Goal: Task Accomplishment & Management: Manage account settings

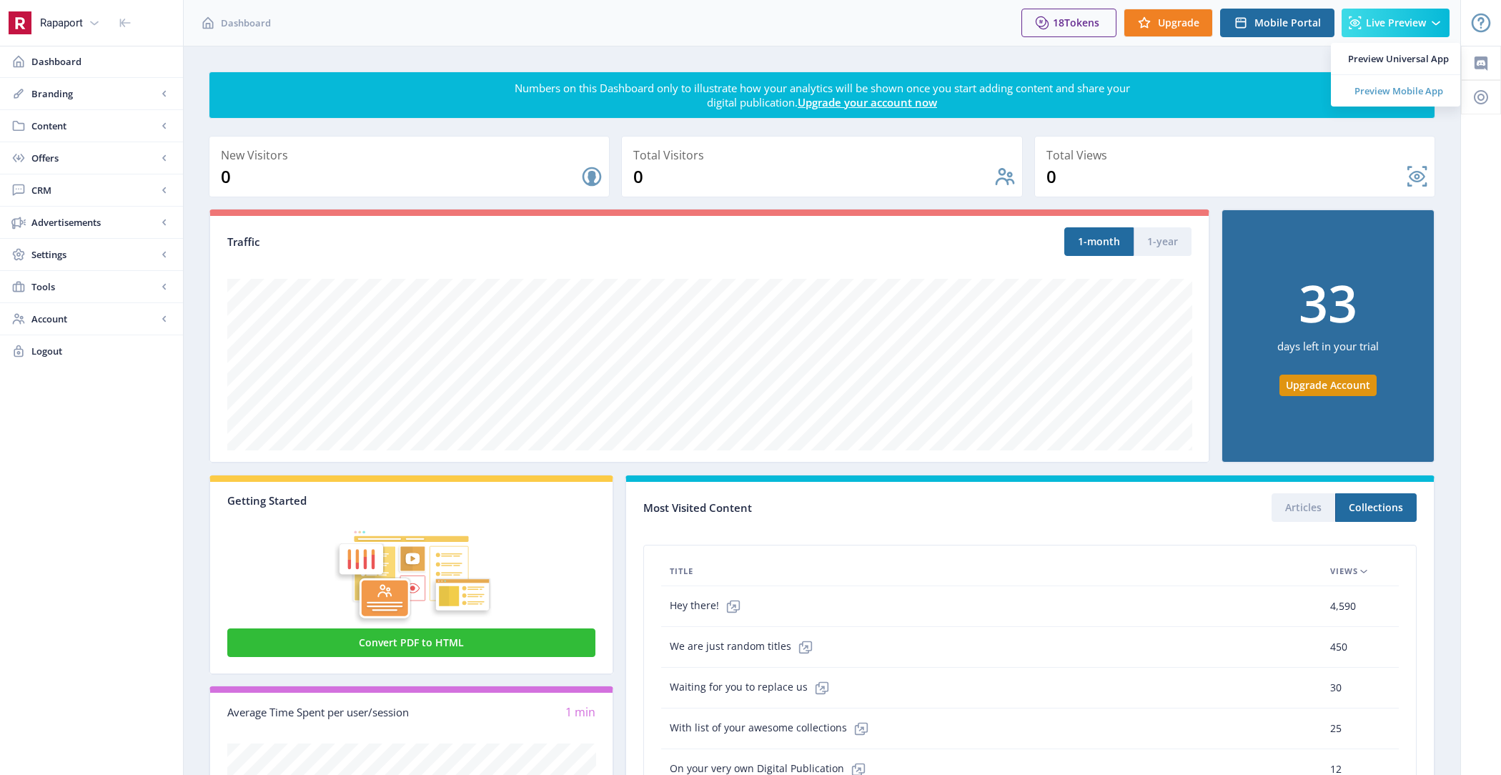
click at [1385, 84] on span "Preview Mobile App" at bounding box center [1398, 91] width 101 height 14
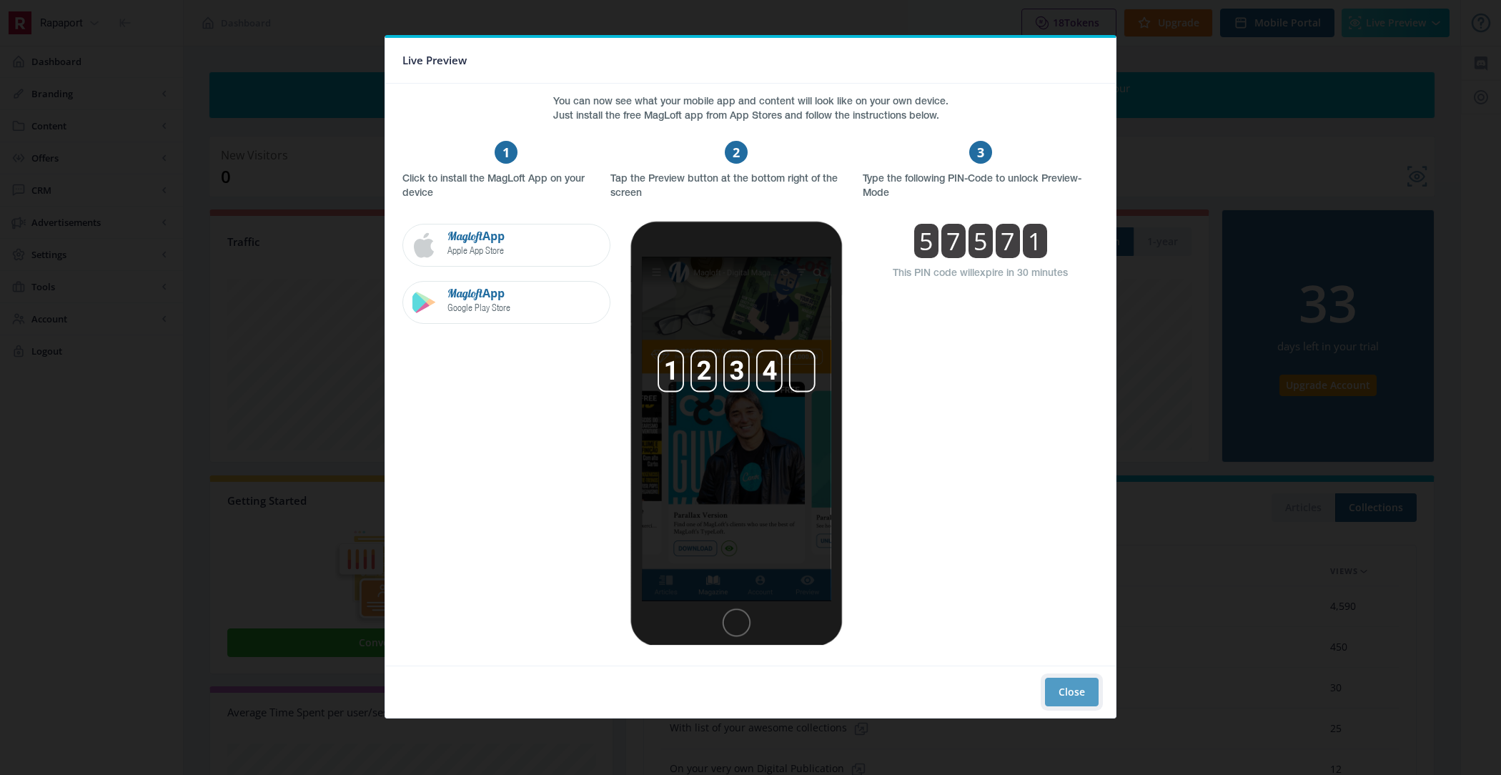
click at [1069, 689] on button "Close" at bounding box center [1072, 692] width 54 height 29
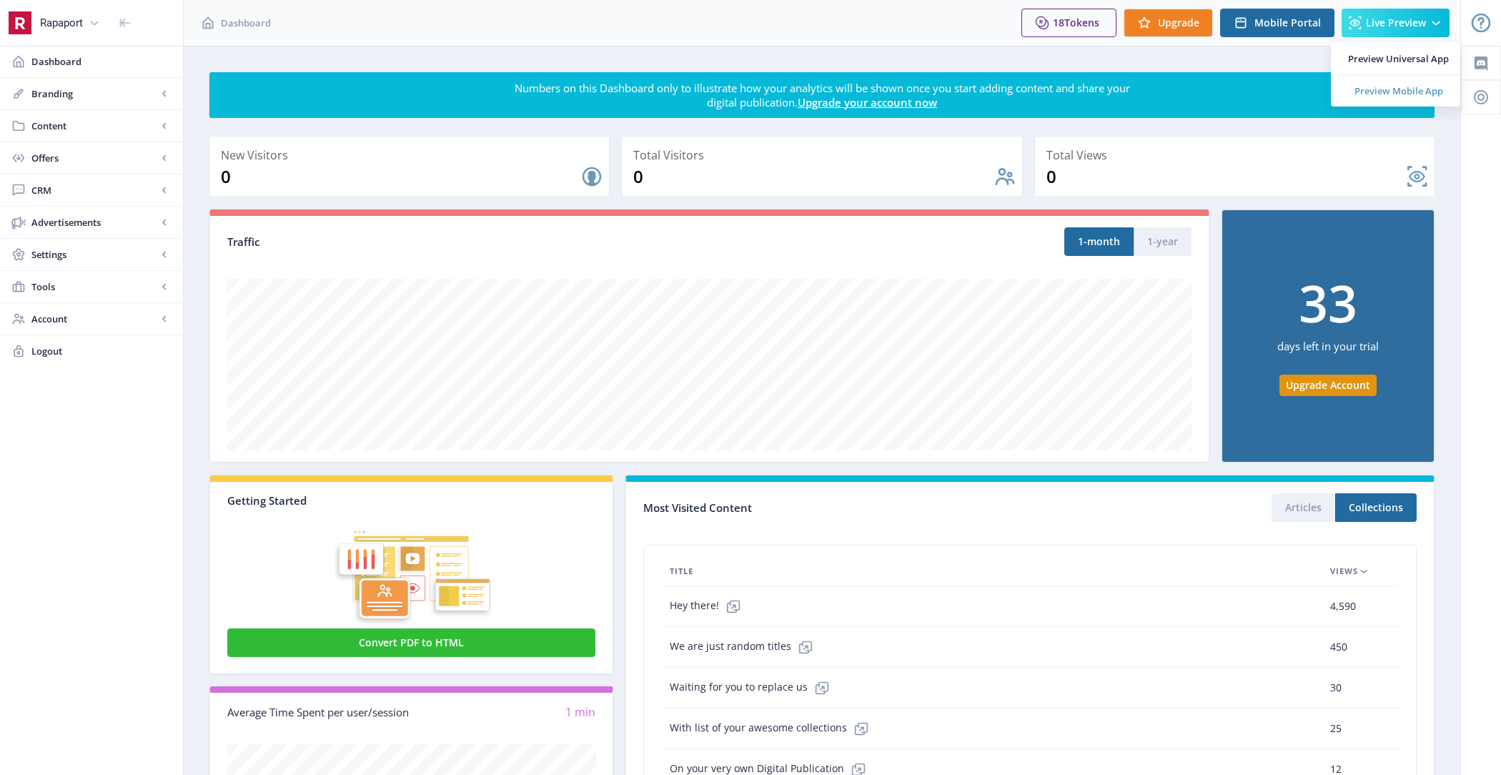
click at [1407, 84] on span "Preview Mobile App" at bounding box center [1398, 91] width 101 height 14
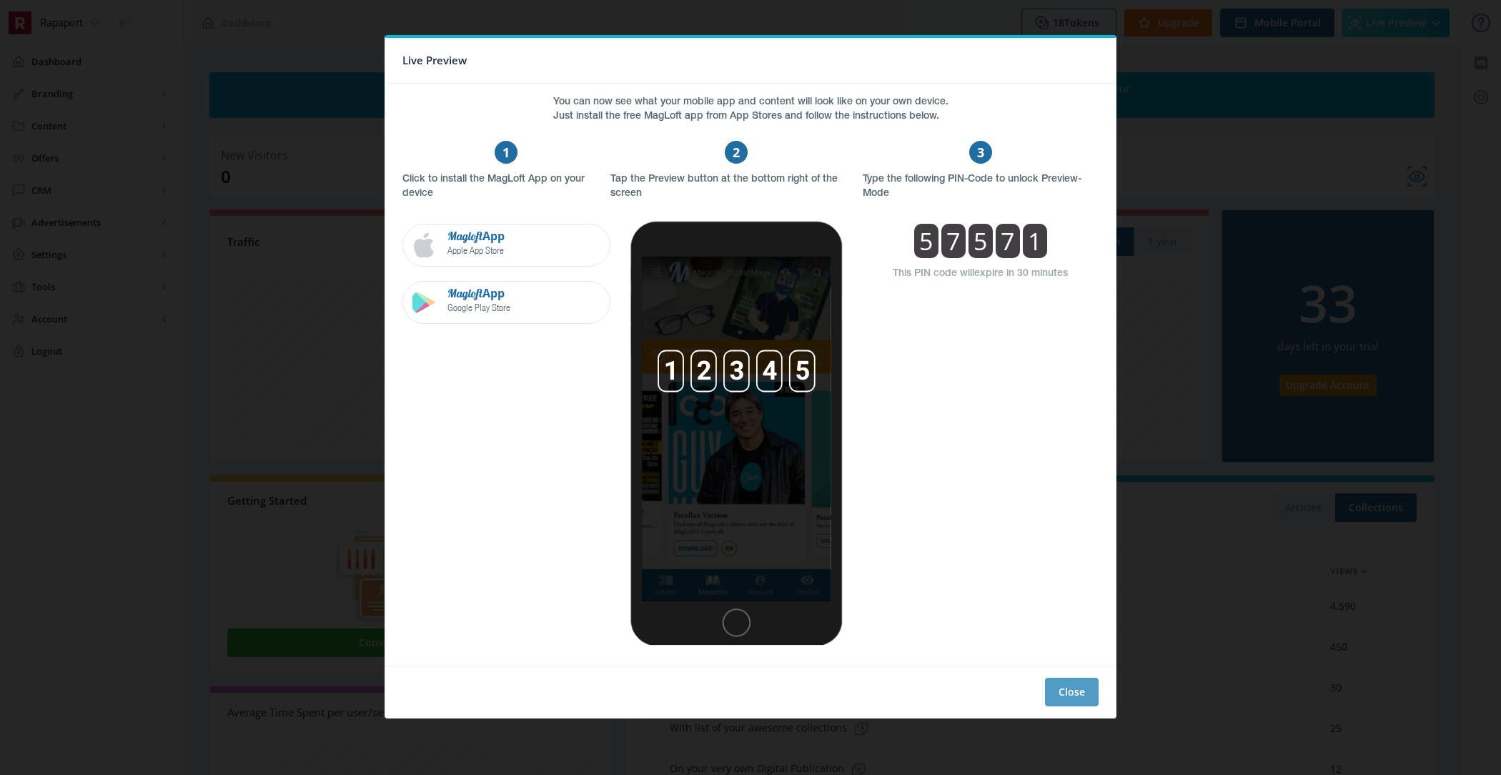
click at [1060, 686] on button "Close" at bounding box center [1072, 692] width 54 height 29
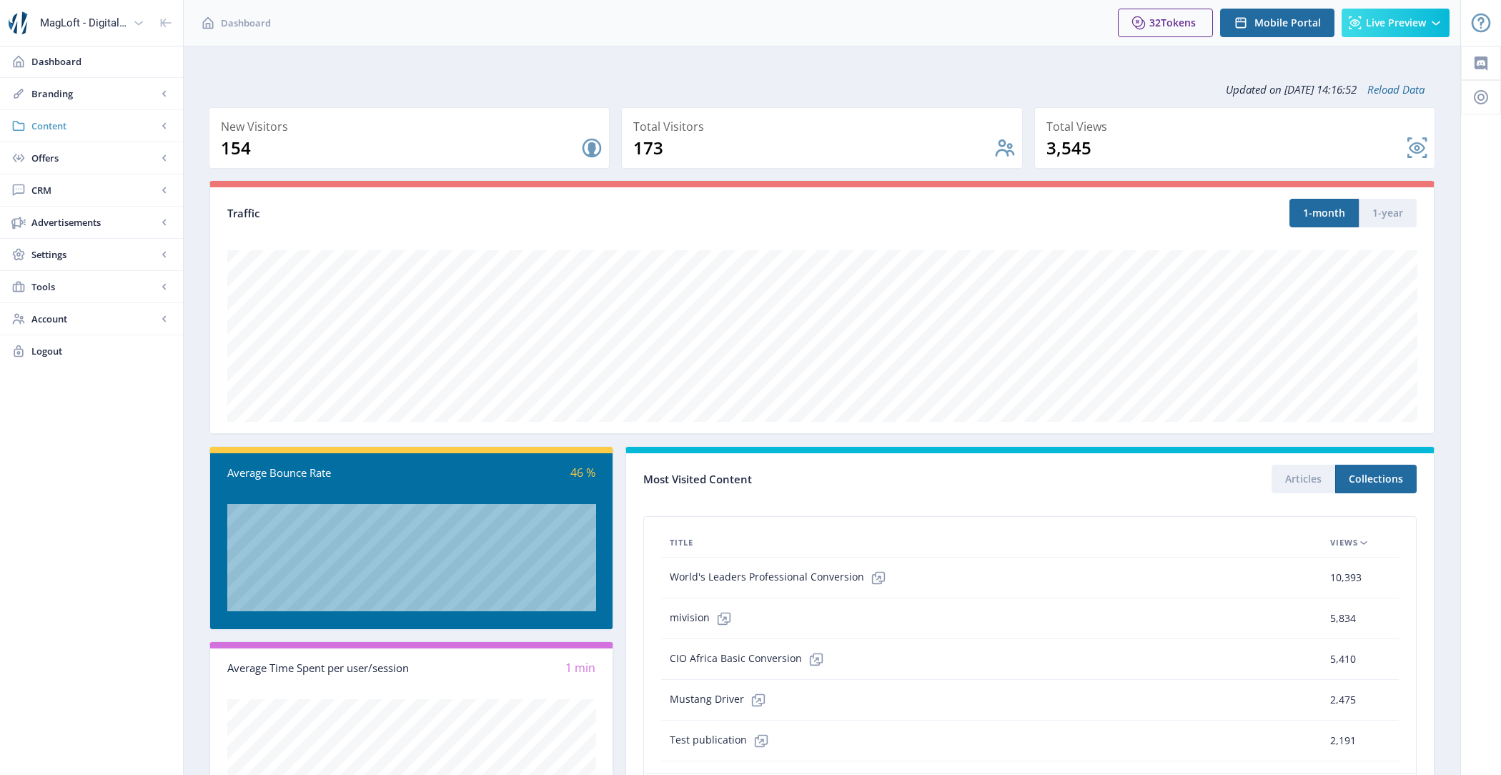
click at [86, 129] on span "Content" at bounding box center [94, 126] width 126 height 14
click at [102, 187] on span "Collections" at bounding box center [107, 190] width 123 height 14
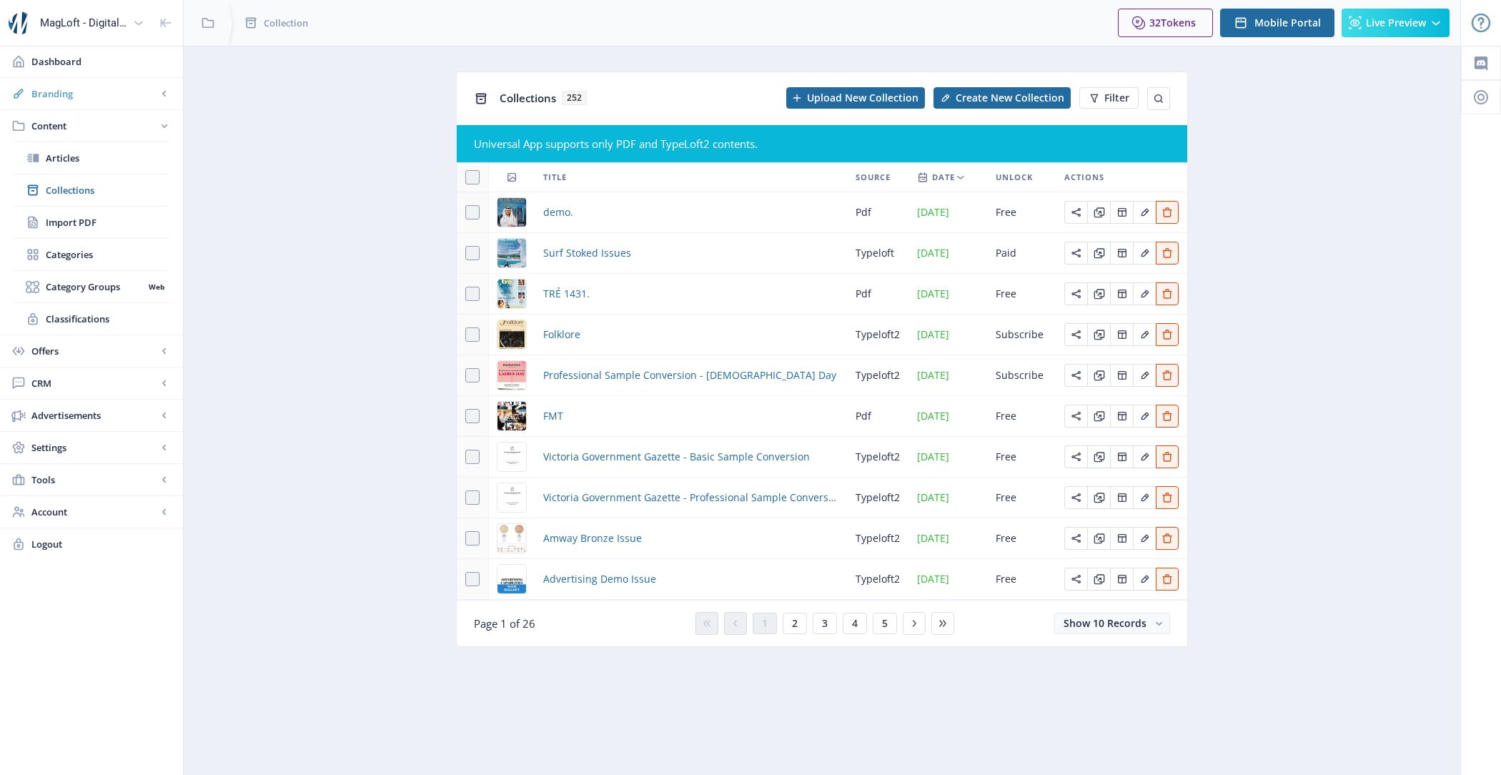
click at [137, 96] on span "Branding" at bounding box center [94, 93] width 126 height 14
click at [135, 159] on span "Appearance" at bounding box center [107, 158] width 123 height 14
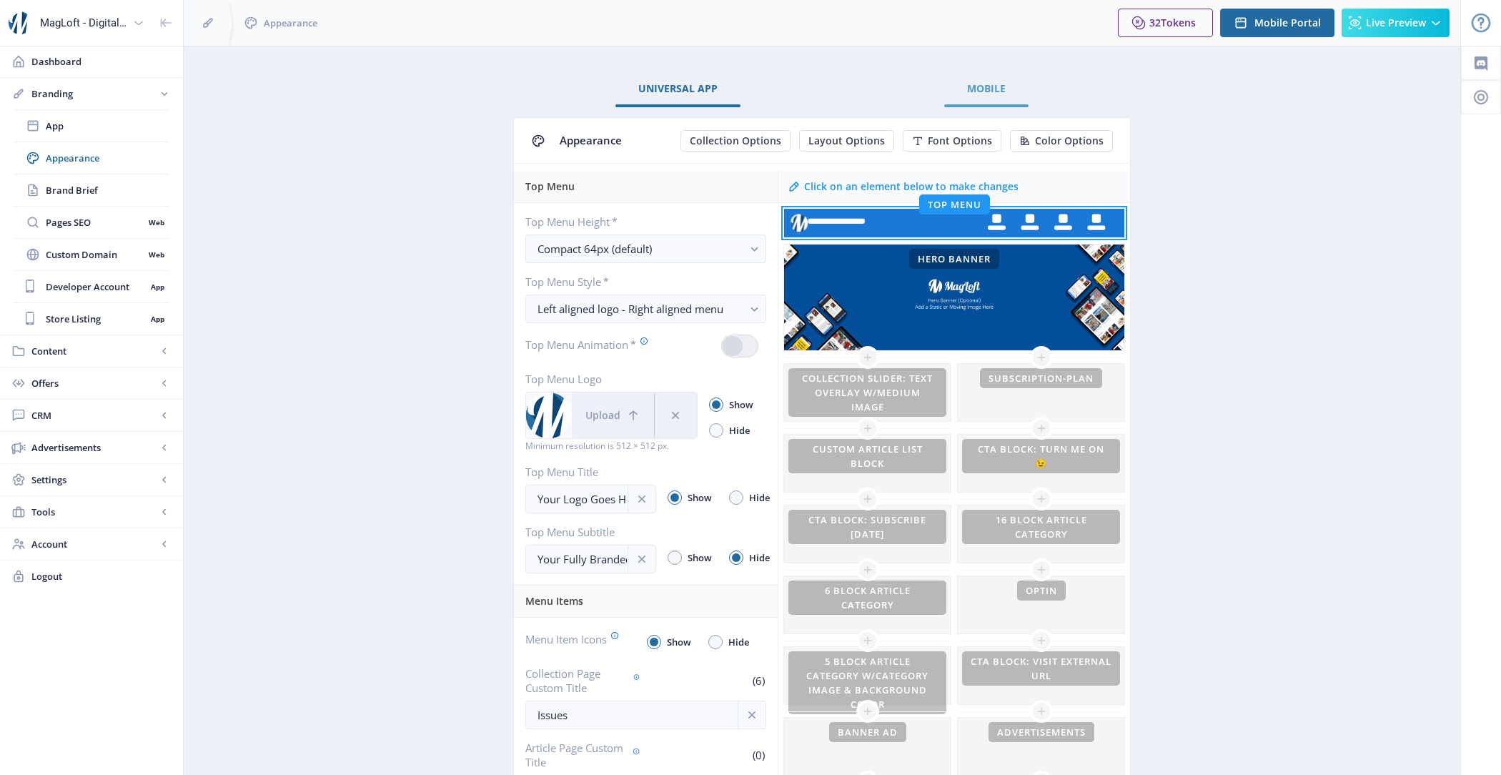
click at [997, 89] on span "Mobile" at bounding box center [986, 88] width 39 height 11
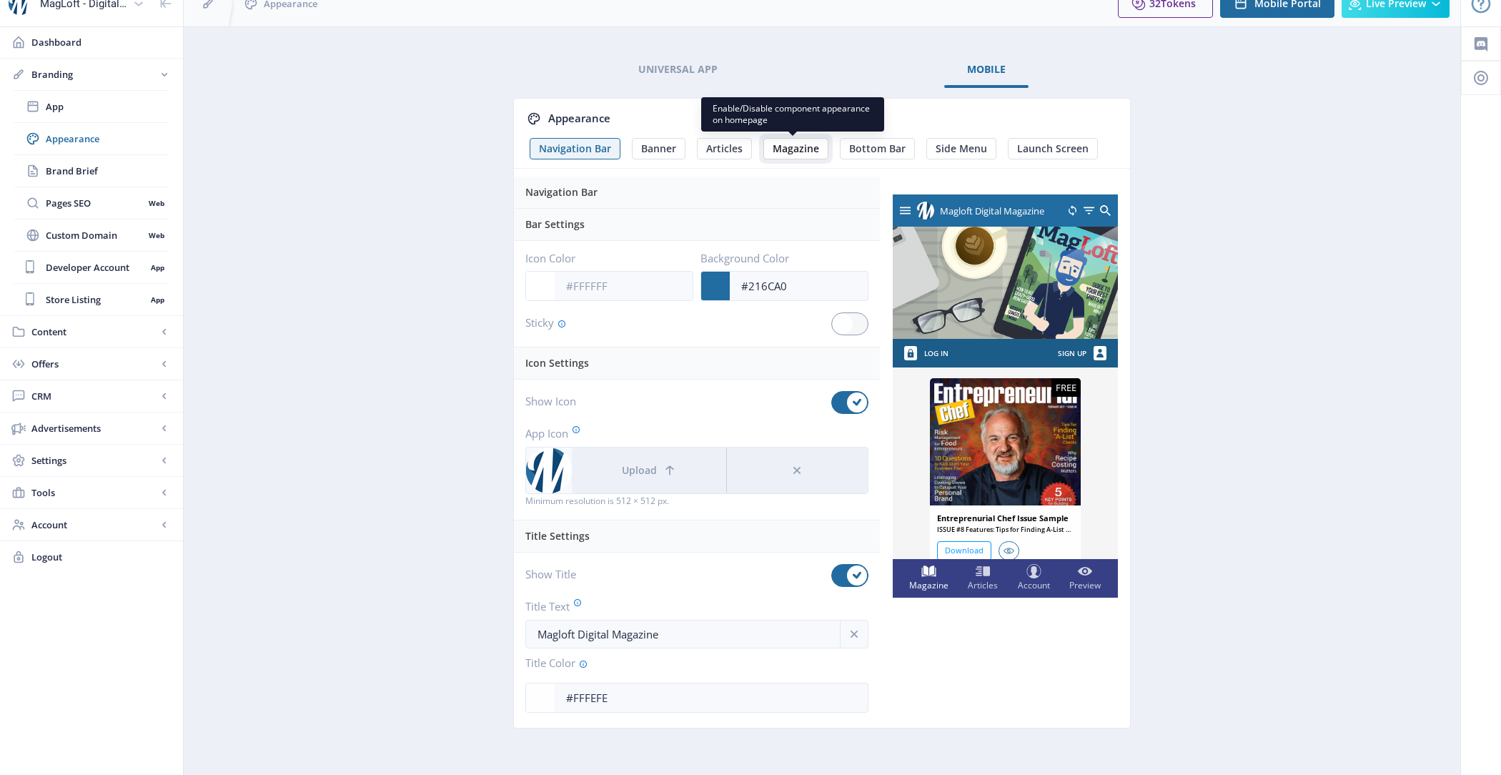
click at [777, 149] on span "Magazine" at bounding box center [796, 148] width 46 height 11
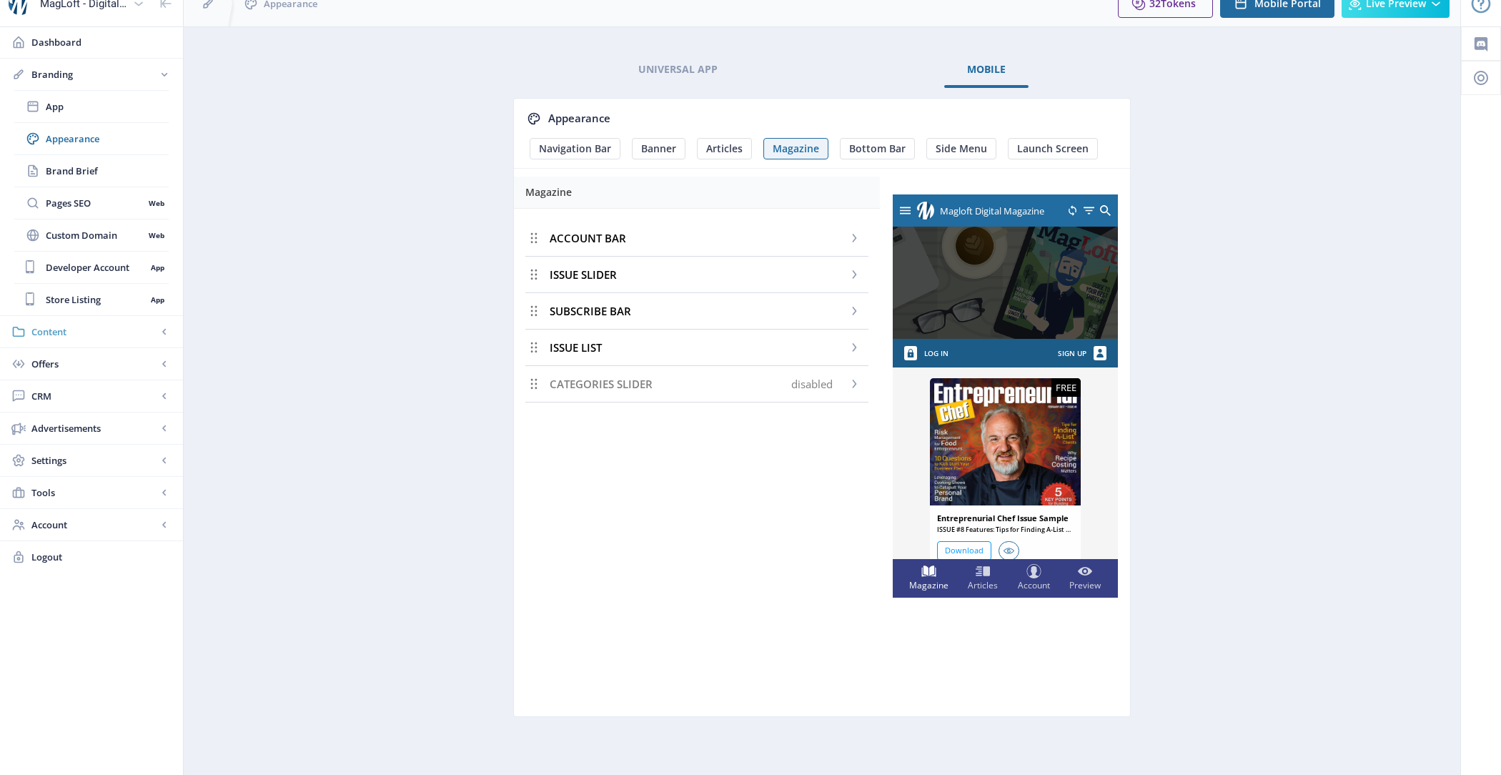
click at [104, 340] on link "Content" at bounding box center [91, 331] width 183 height 31
click at [107, 174] on span "Collections" at bounding box center [107, 171] width 123 height 14
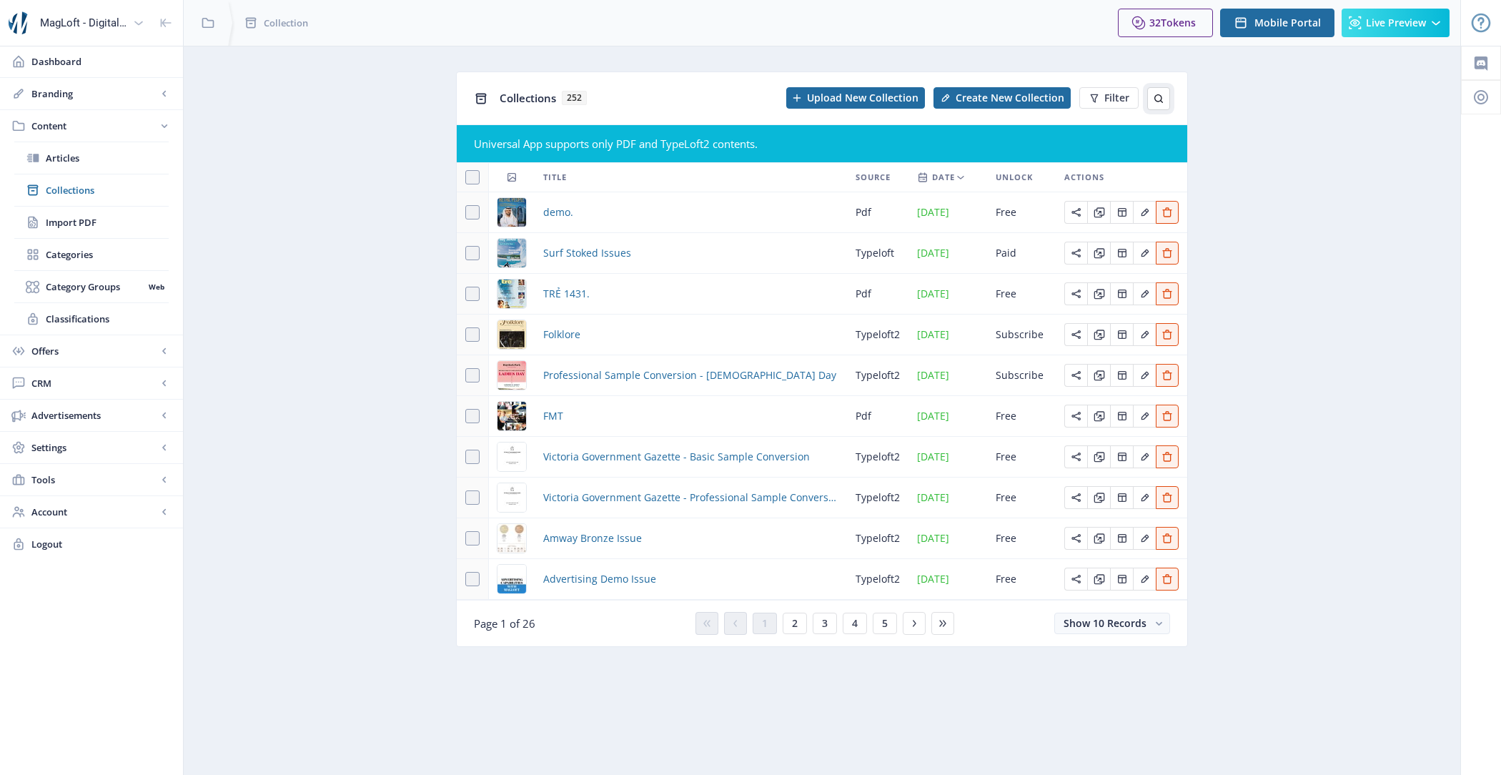
click at [1164, 101] on icon at bounding box center [1158, 98] width 11 height 11
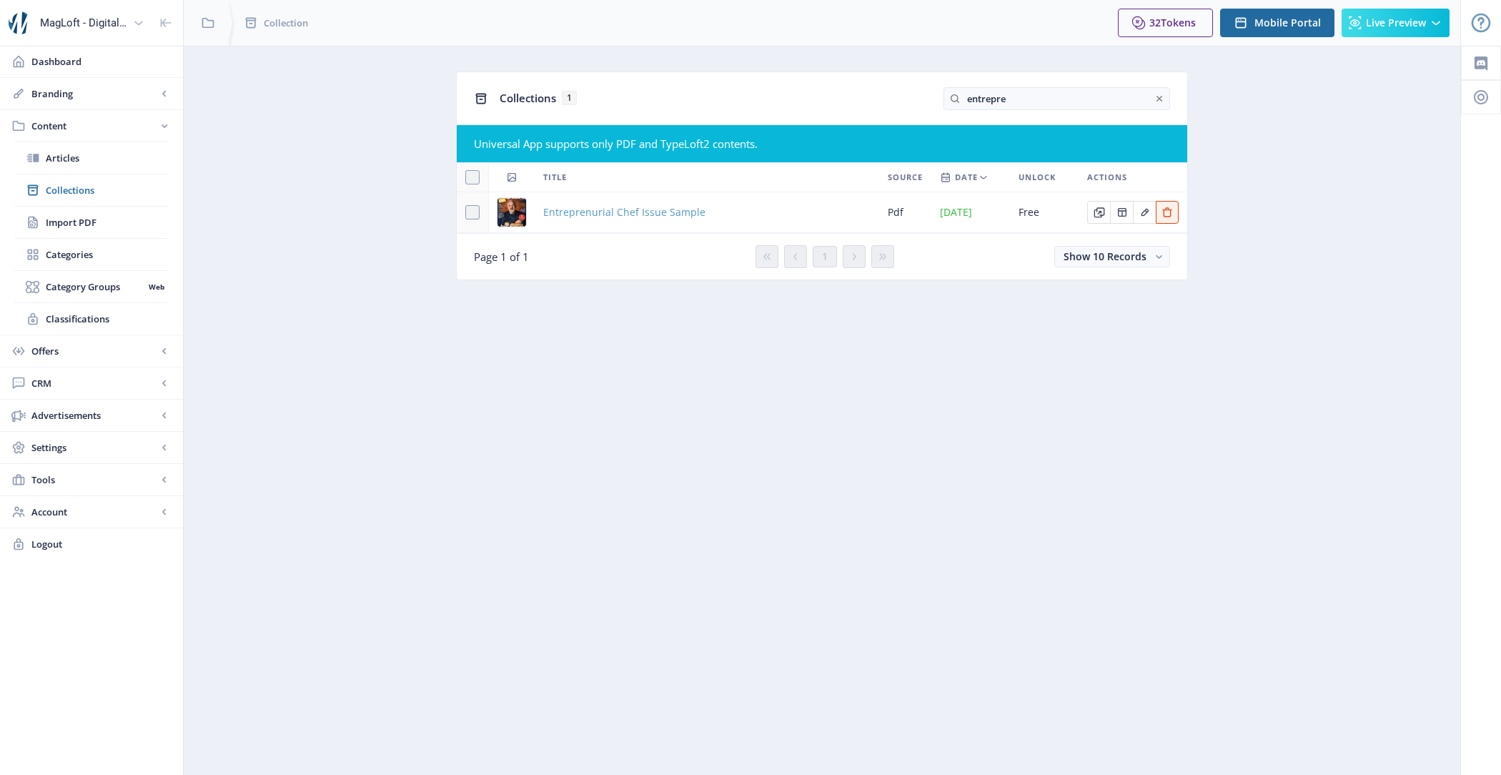
type input "entrepre"
click at [584, 215] on span "Entreprenurial Chef Issue Sample" at bounding box center [624, 212] width 162 height 17
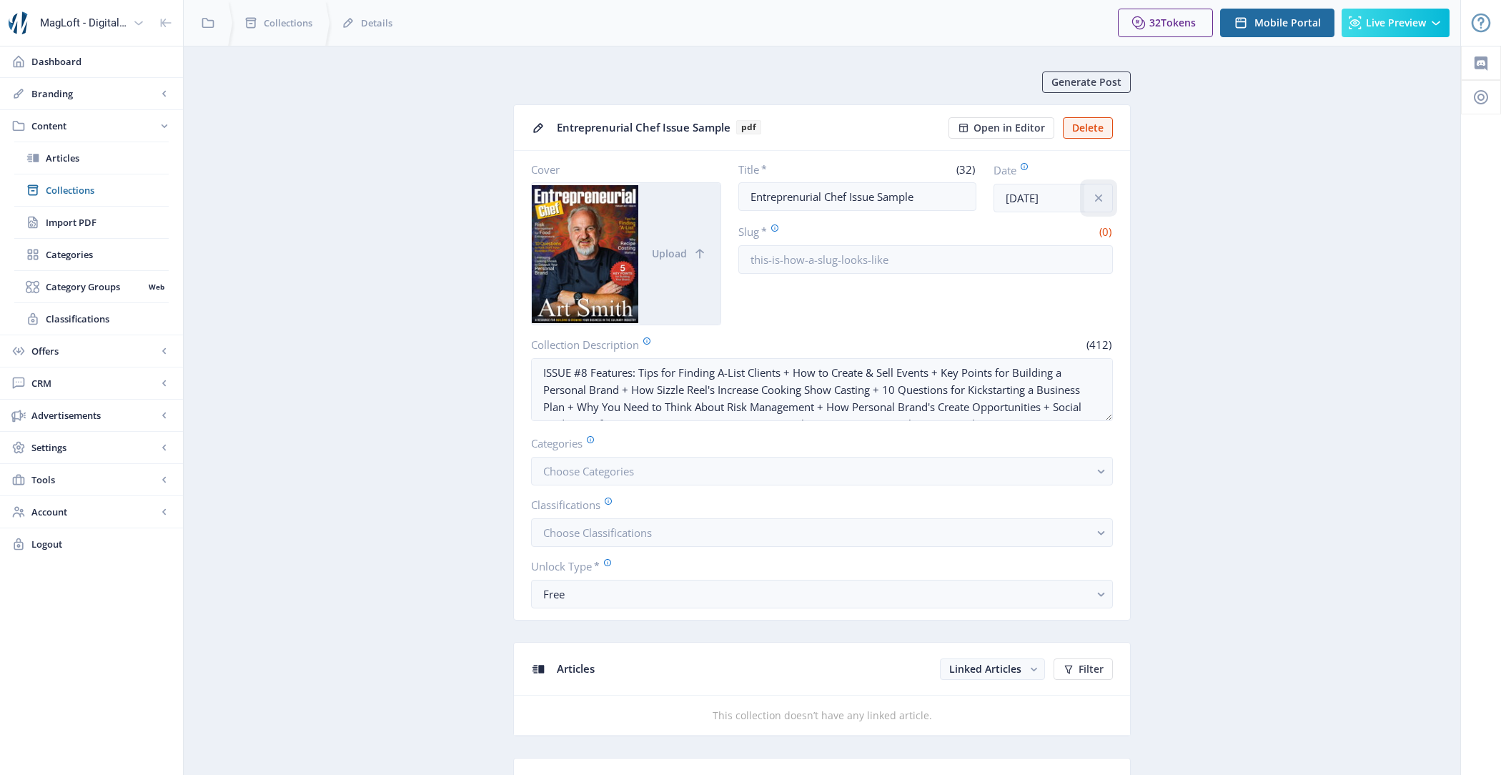
click at [1099, 193] on icon "info" at bounding box center [1099, 198] width 14 height 14
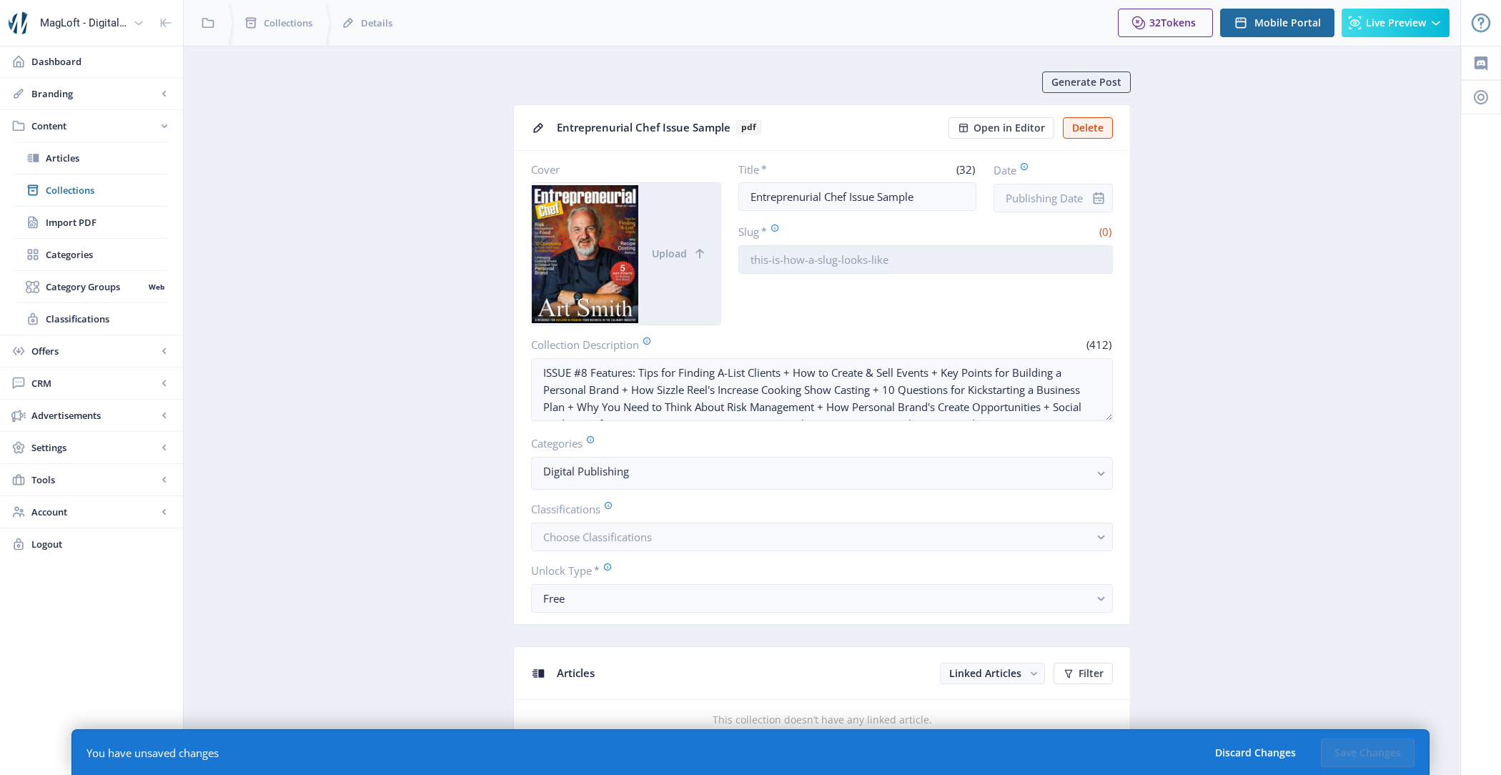
click at [870, 253] on input "Slug *" at bounding box center [925, 259] width 375 height 29
type input "ddddd"
click at [1370, 742] on button "Save Changes" at bounding box center [1368, 752] width 94 height 29
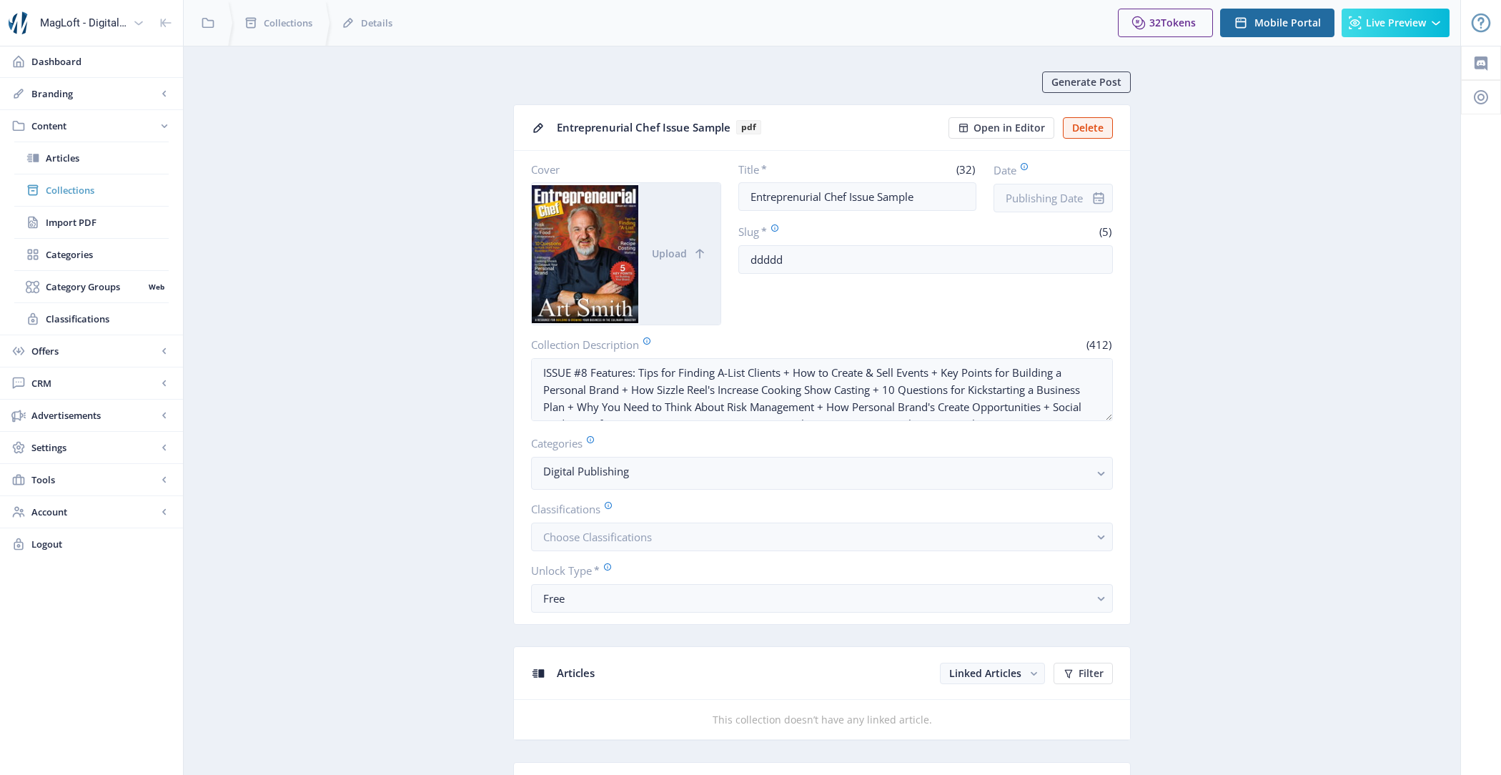
click at [119, 183] on span "Collections" at bounding box center [107, 190] width 123 height 14
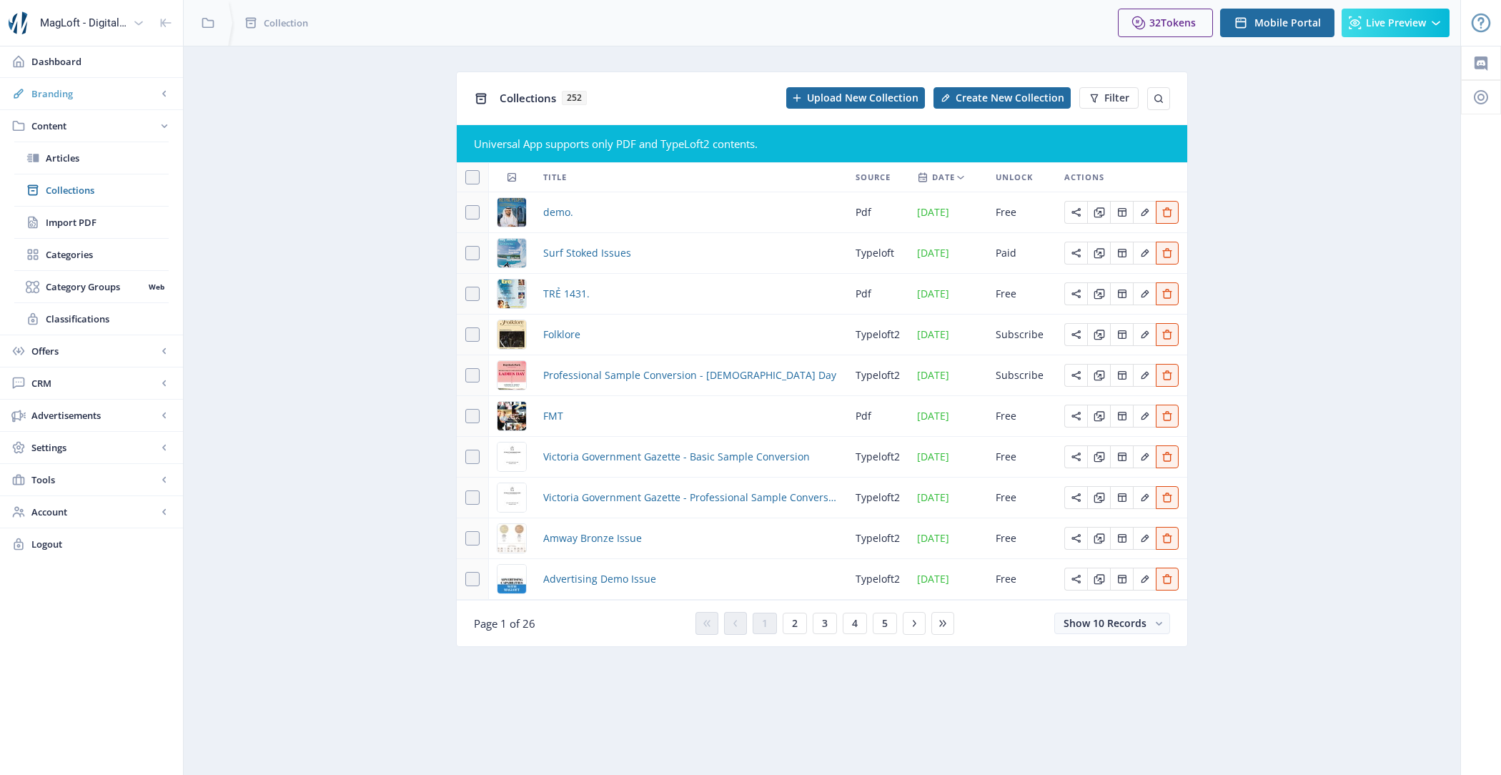
click at [122, 92] on span "Branding" at bounding box center [94, 93] width 126 height 14
click at [125, 166] on link "Appearance" at bounding box center [91, 157] width 154 height 31
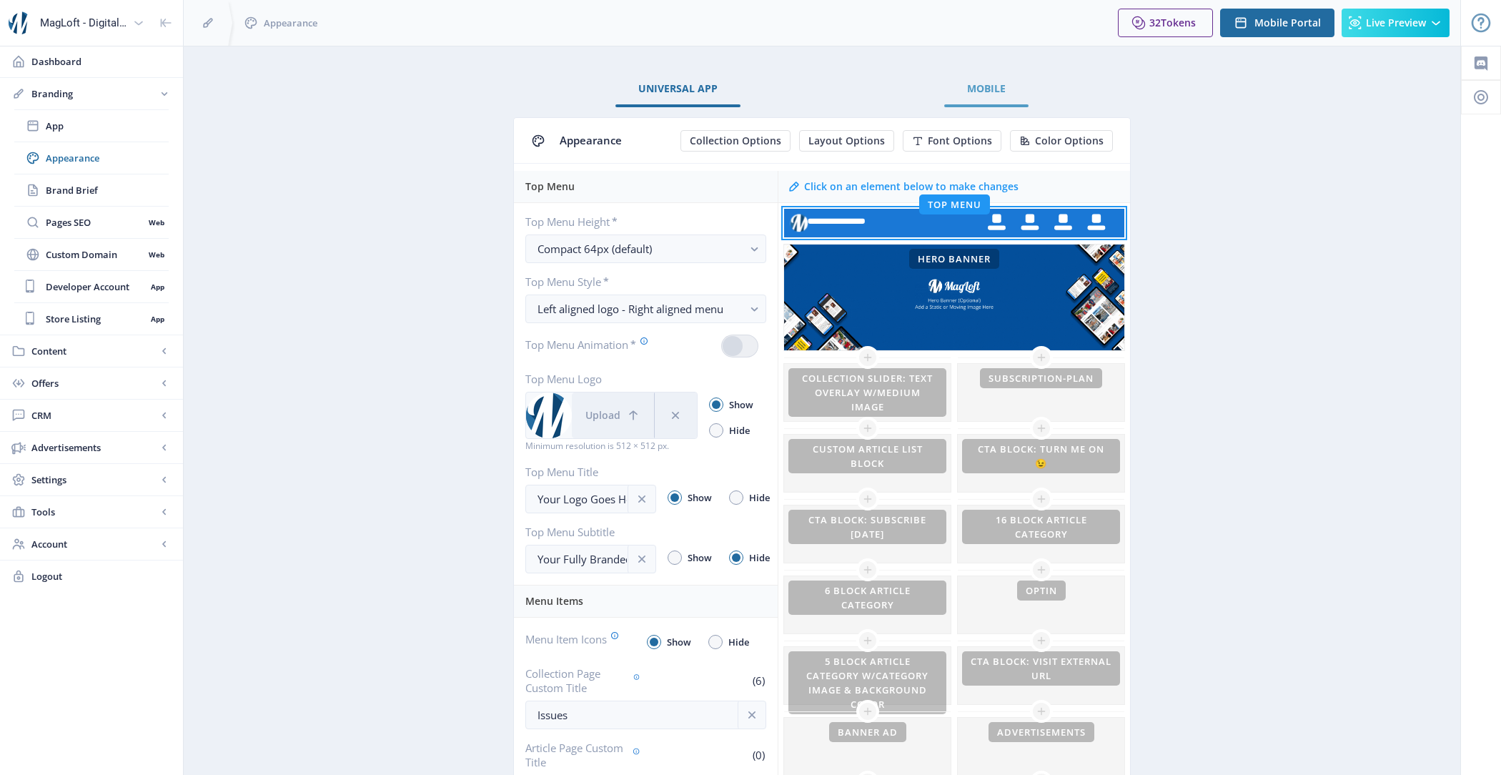
click at [992, 97] on link "Mobile" at bounding box center [986, 88] width 84 height 34
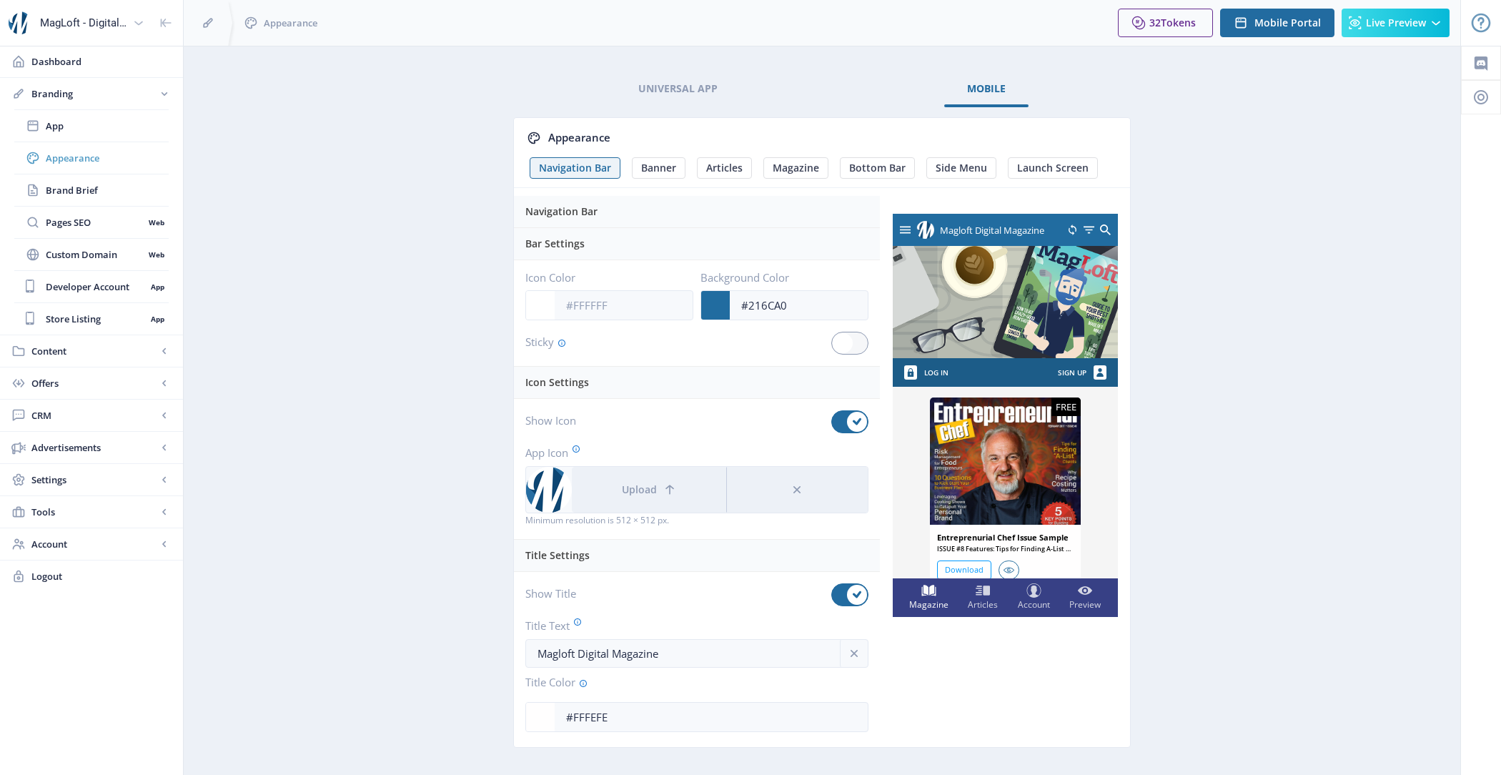
click at [126, 151] on span "Appearance" at bounding box center [107, 158] width 123 height 14
click at [77, 351] on span "Content" at bounding box center [94, 351] width 126 height 14
click at [107, 199] on link "Collections" at bounding box center [91, 189] width 154 height 31
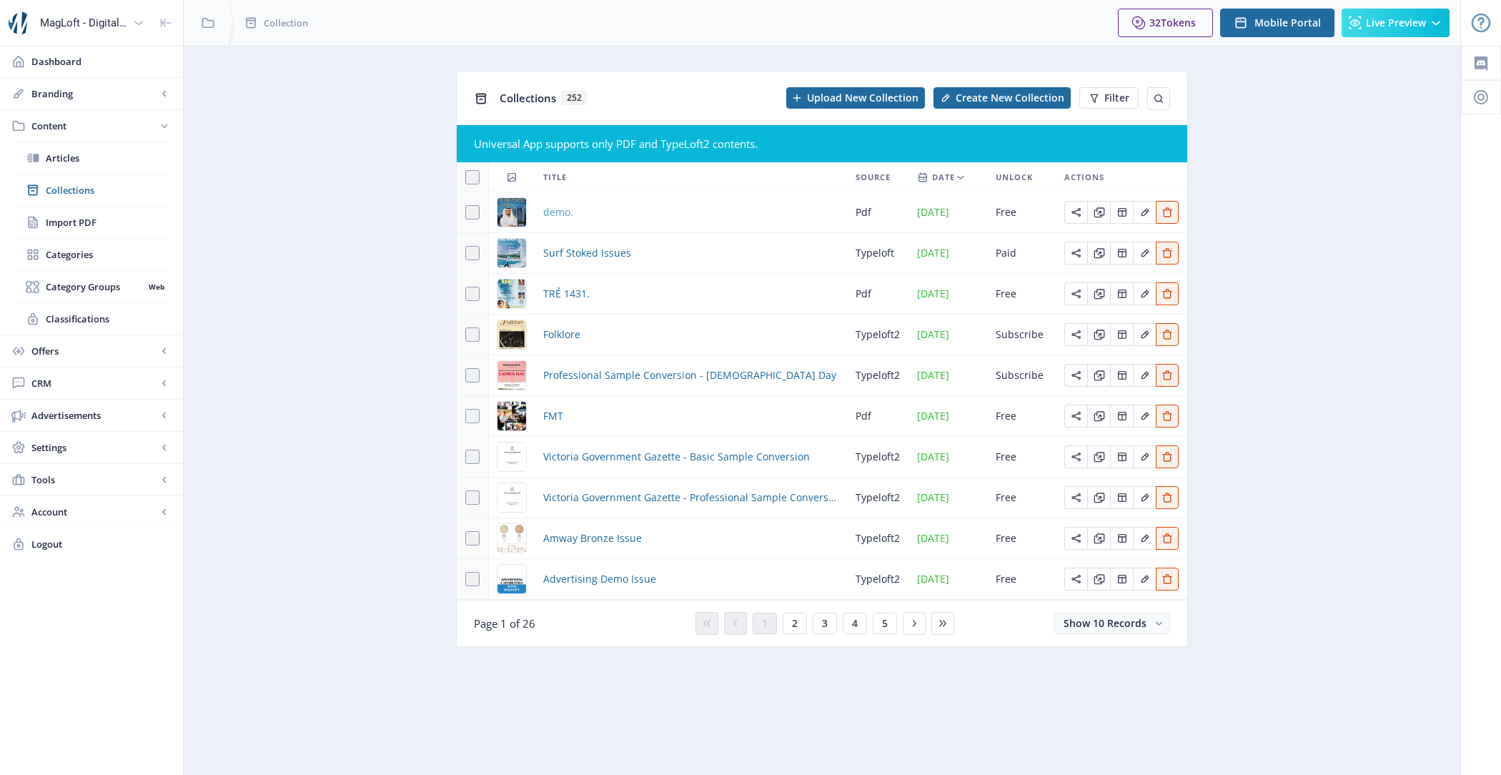
click at [552, 215] on span "demo." at bounding box center [558, 212] width 30 height 17
click at [568, 294] on span "TRẺ 1431." at bounding box center [566, 293] width 46 height 17
click at [561, 419] on span "FMT" at bounding box center [553, 415] width 20 height 17
click at [565, 456] on span "Victoria Government Gazette - Basic Sample Conversion" at bounding box center [676, 456] width 267 height 17
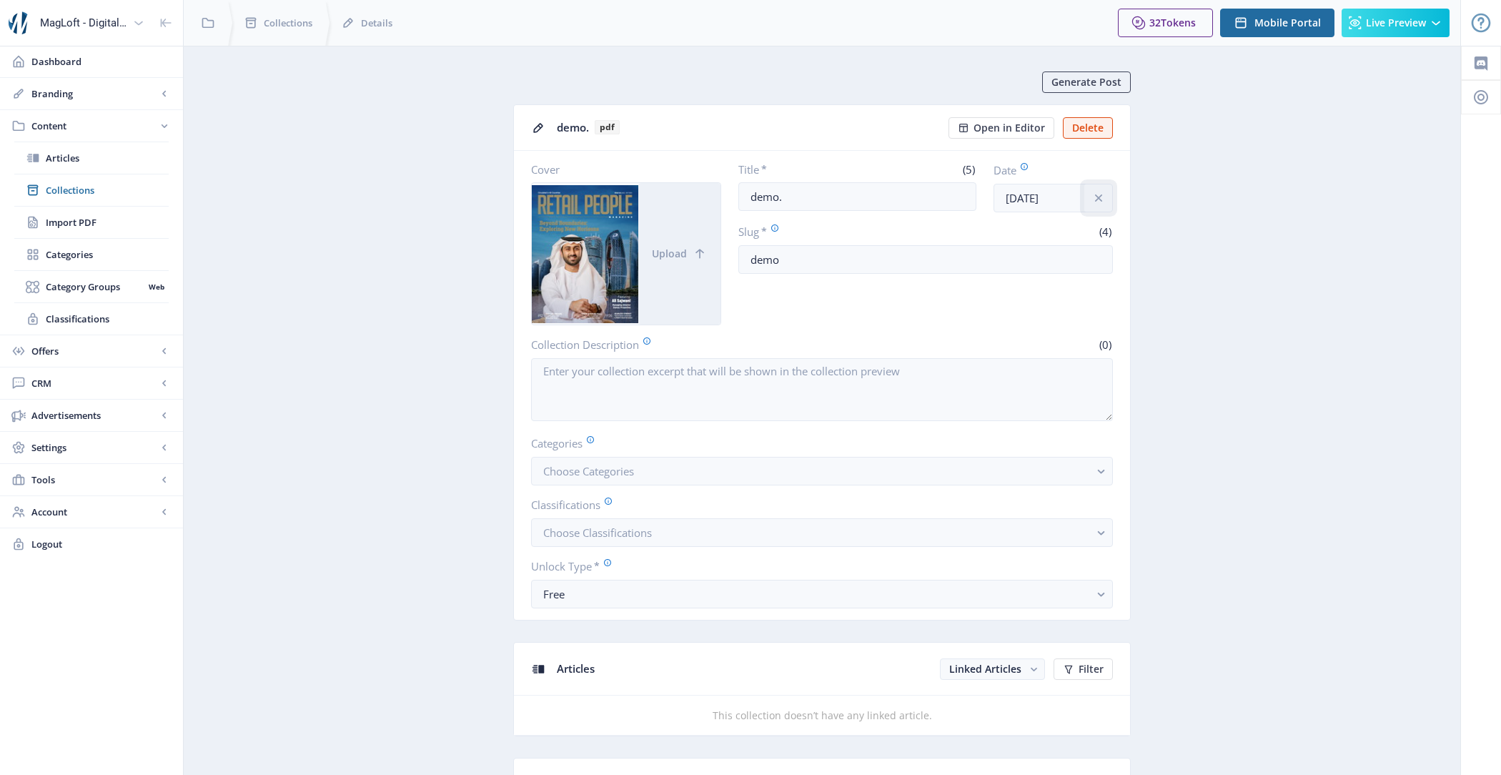
click at [1098, 197] on icon "info" at bounding box center [1098, 197] width 7 height 7
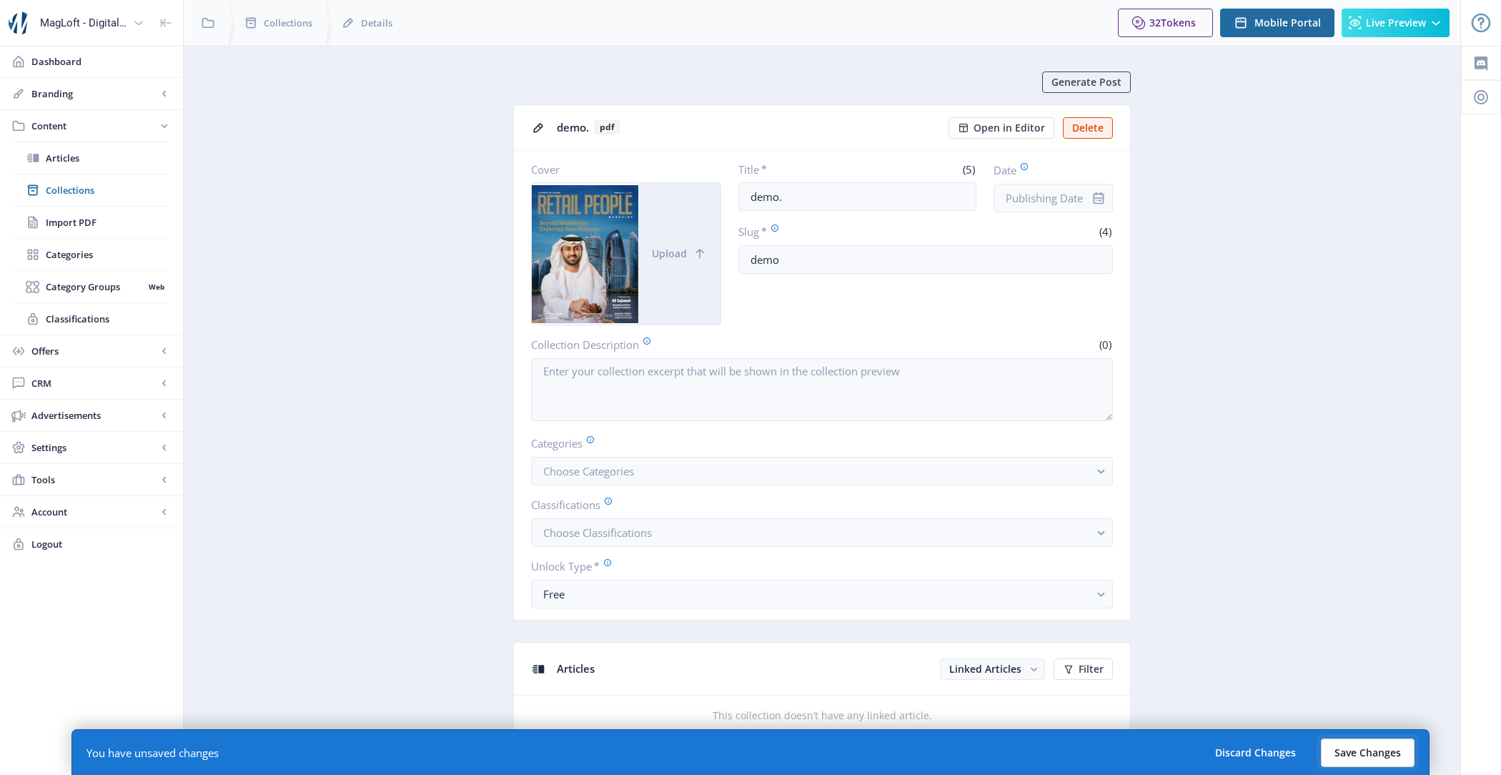
click at [1381, 756] on button "Save Changes" at bounding box center [1368, 752] width 94 height 29
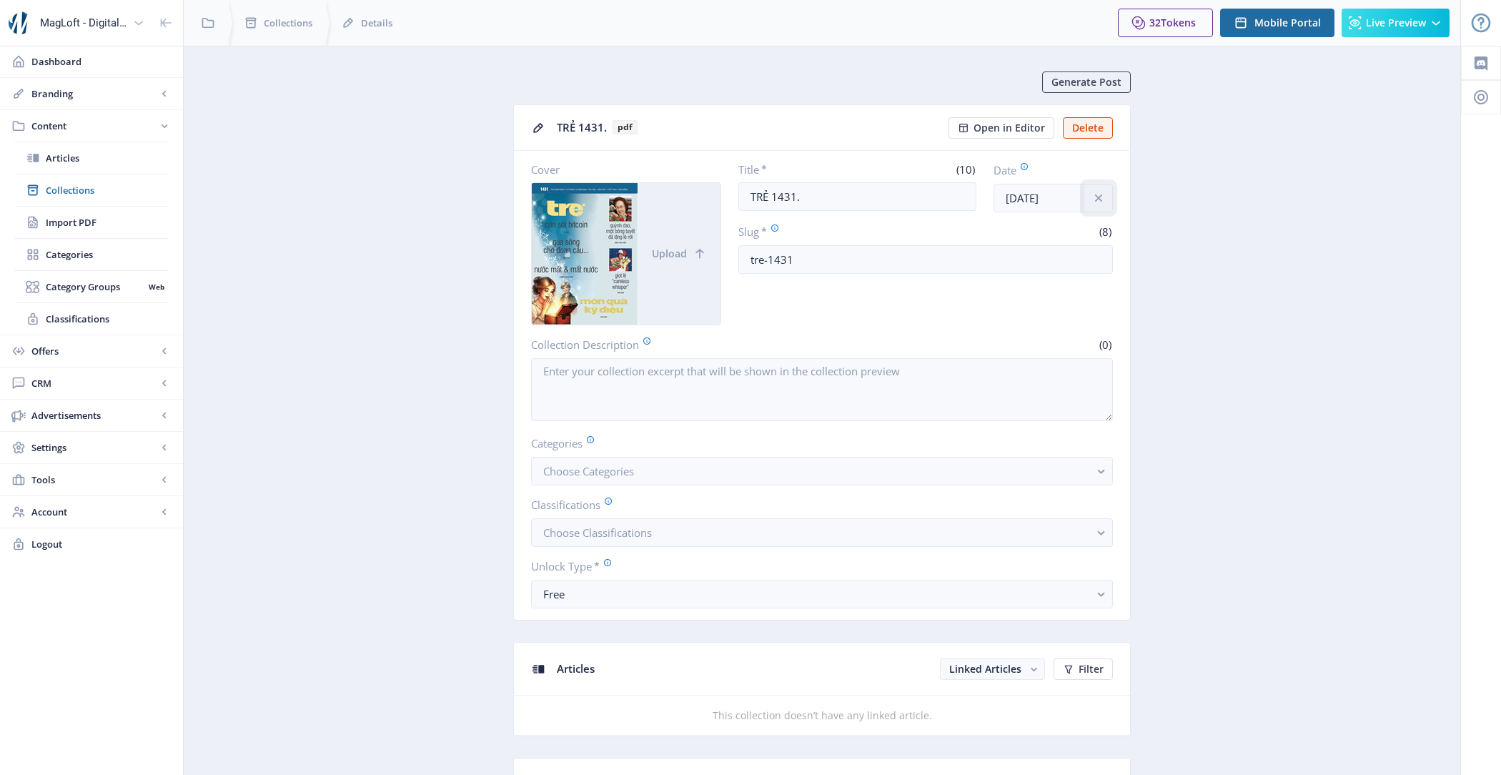
click at [1100, 192] on icon "info" at bounding box center [1099, 198] width 14 height 14
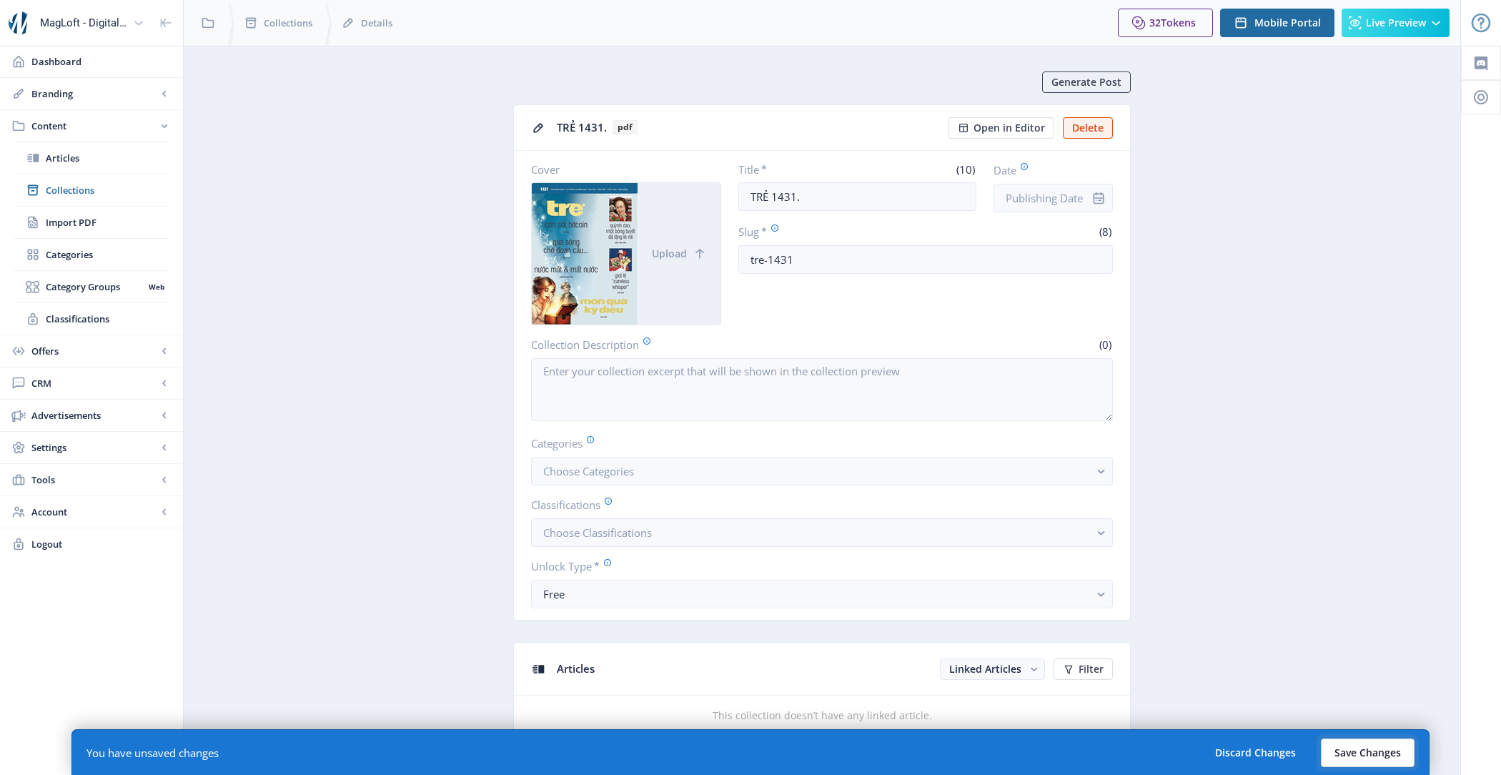
click at [1371, 760] on button "Save Changes" at bounding box center [1368, 752] width 94 height 29
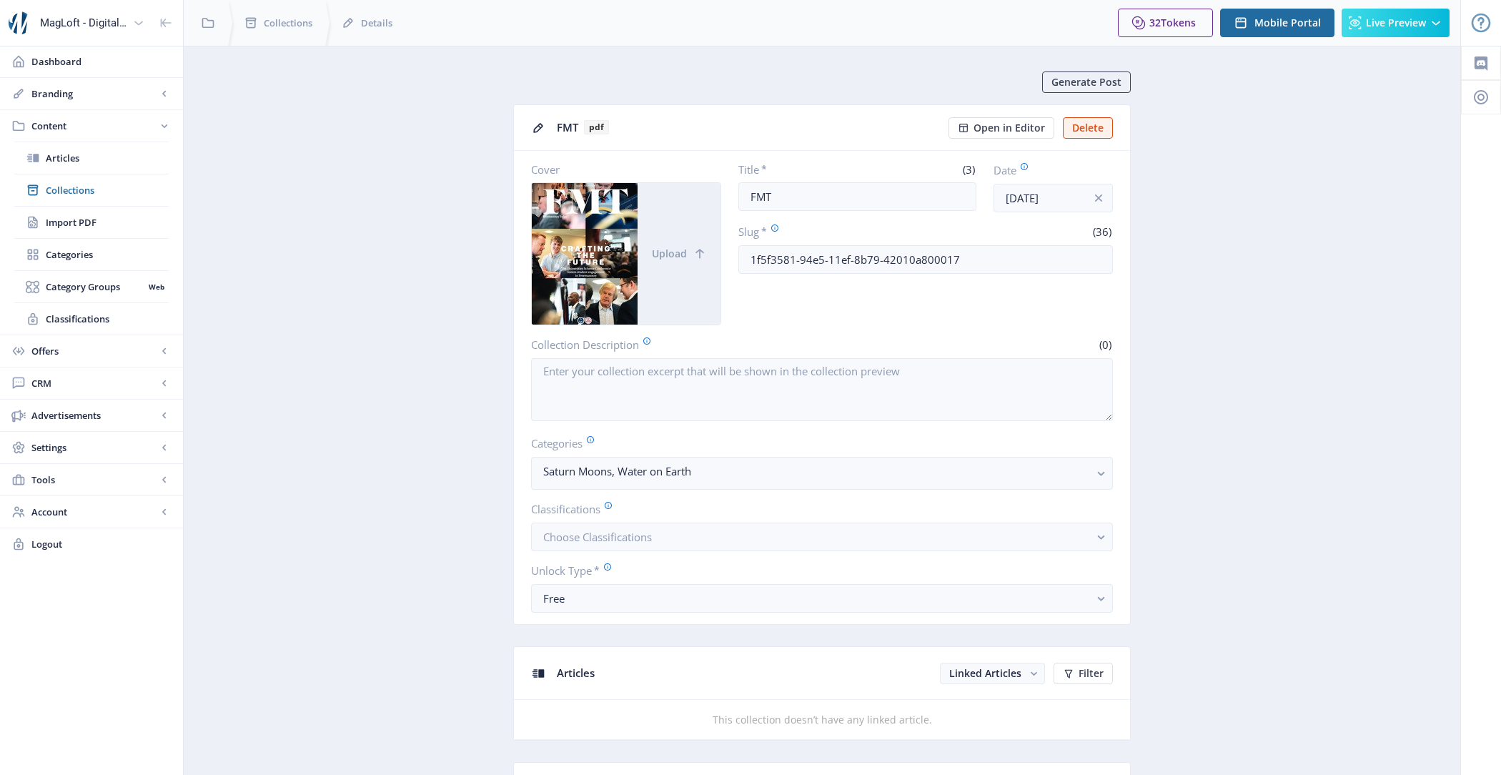
click at [1109, 180] on app-form-field "Date Oct 1, 2024" at bounding box center [1053, 187] width 119 height 50
click at [1109, 184] on button at bounding box center [1098, 198] width 29 height 29
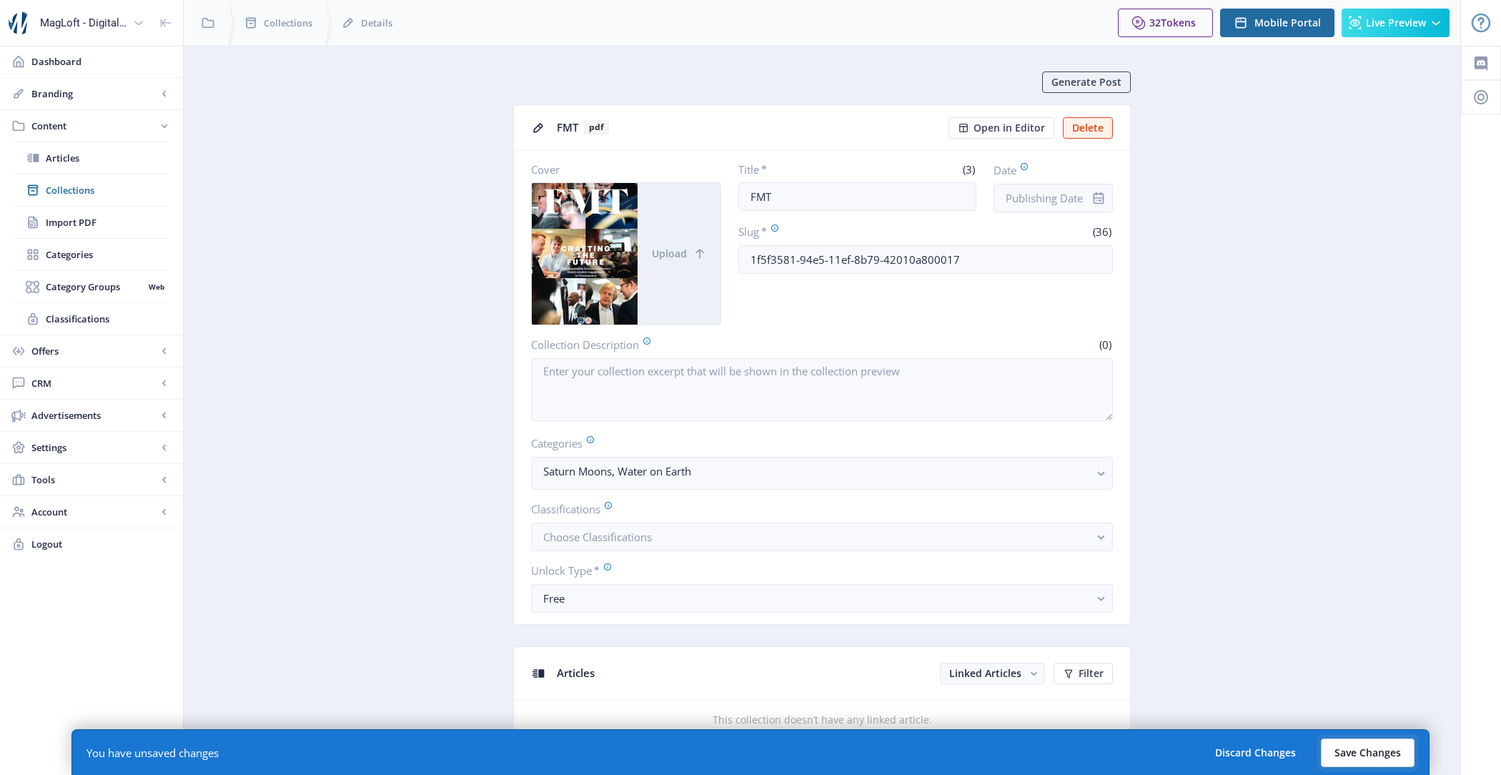
click at [1381, 760] on button "Save Changes" at bounding box center [1368, 752] width 94 height 29
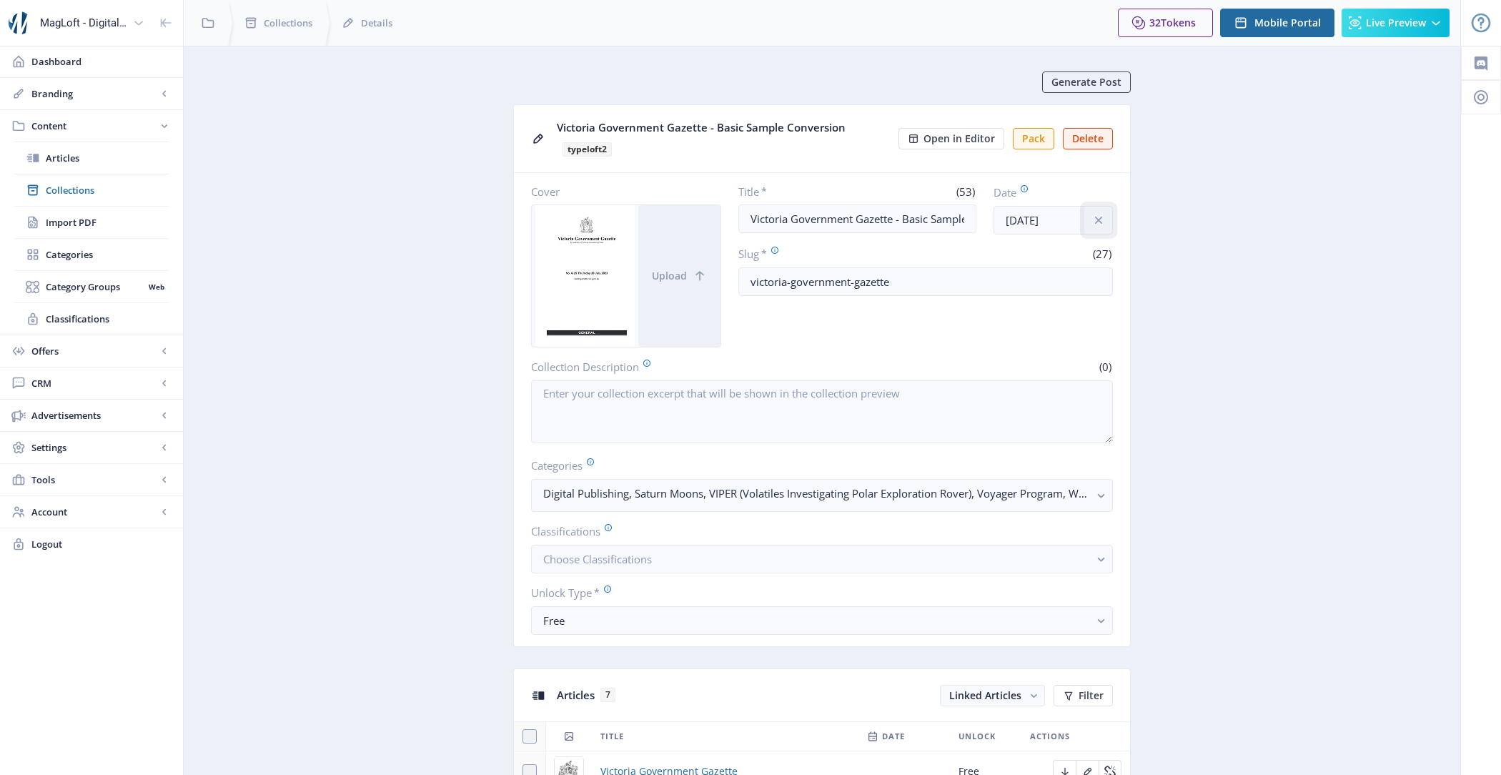
click at [1105, 225] on icon "info" at bounding box center [1099, 220] width 14 height 14
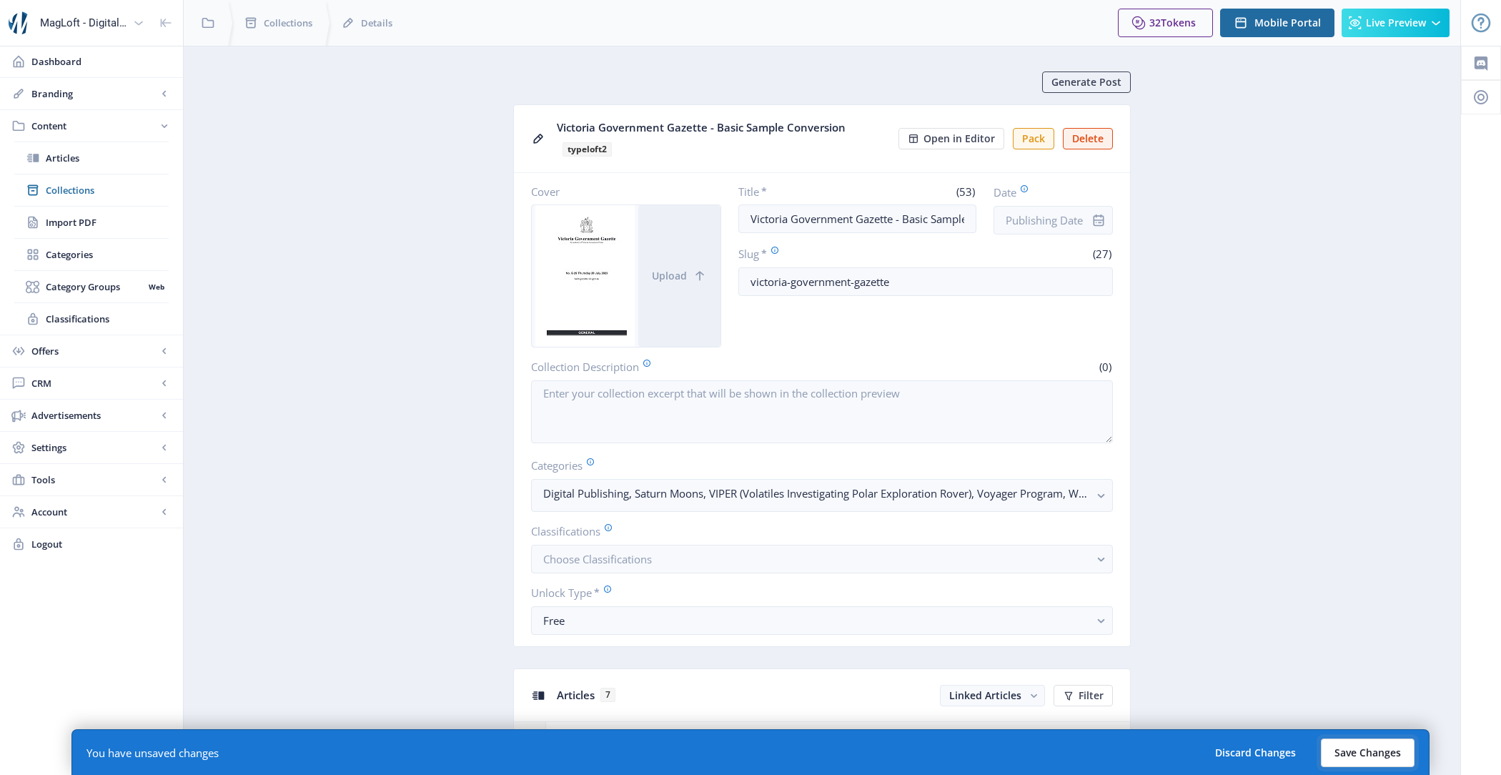
click at [1363, 750] on button "Save Changes" at bounding box center [1368, 752] width 94 height 29
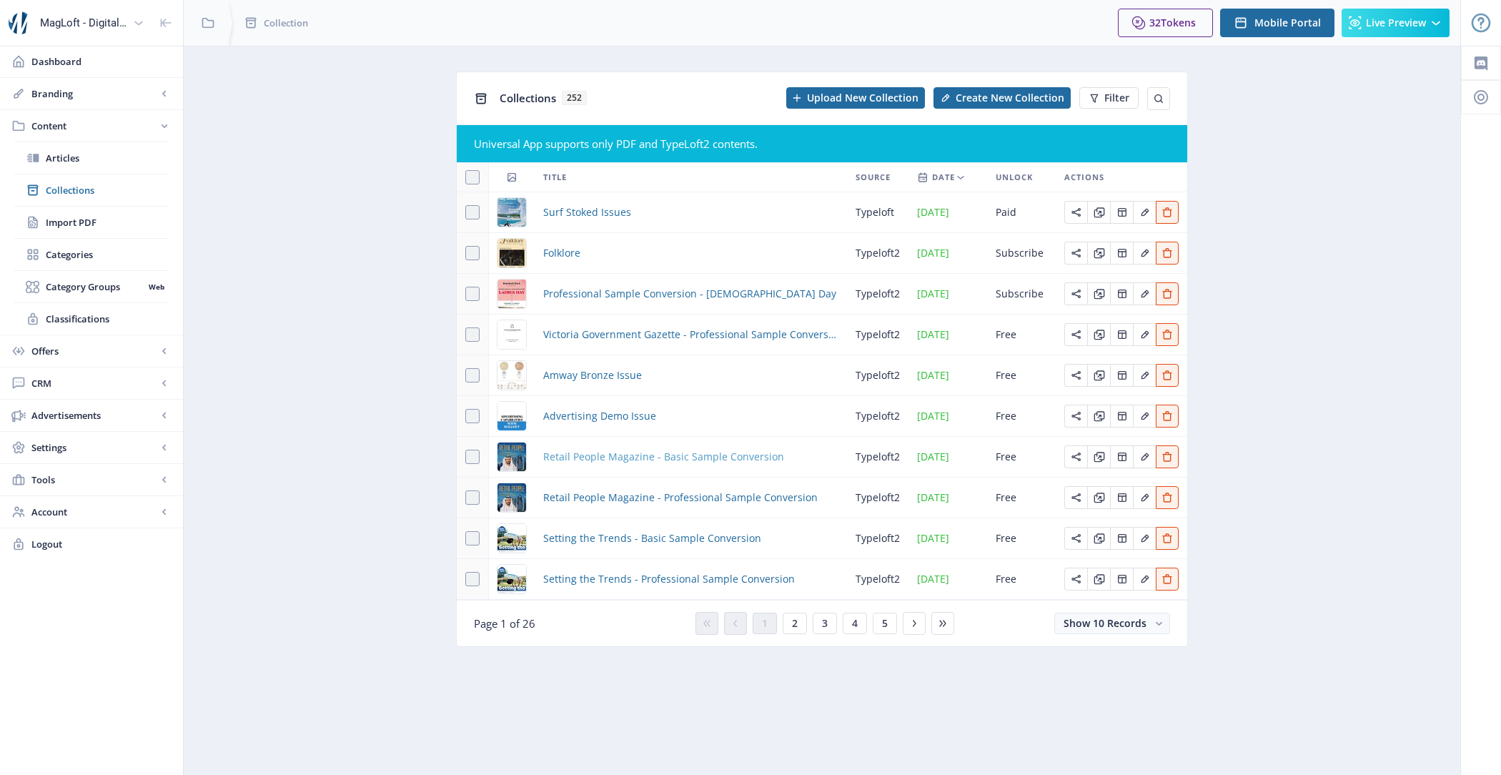
click at [650, 456] on span "Retail People Magazine - Basic Sample Conversion" at bounding box center [663, 456] width 241 height 17
click at [624, 380] on span "Amway Bronze Issue" at bounding box center [592, 375] width 99 height 17
click at [629, 538] on span "Setting the Trends - Basic Sample Conversion" at bounding box center [652, 538] width 218 height 17
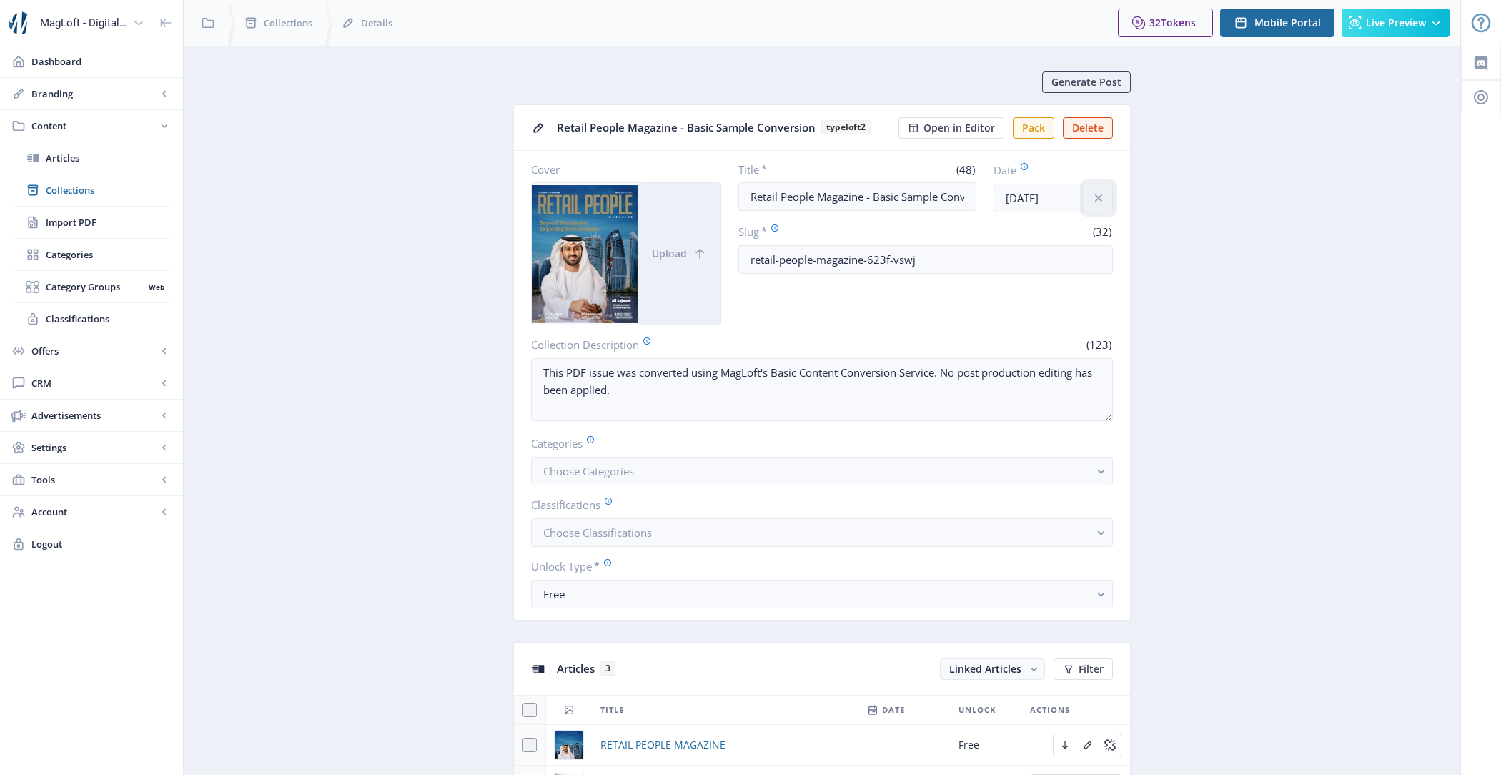
click at [1092, 201] on icon "info" at bounding box center [1099, 198] width 14 height 14
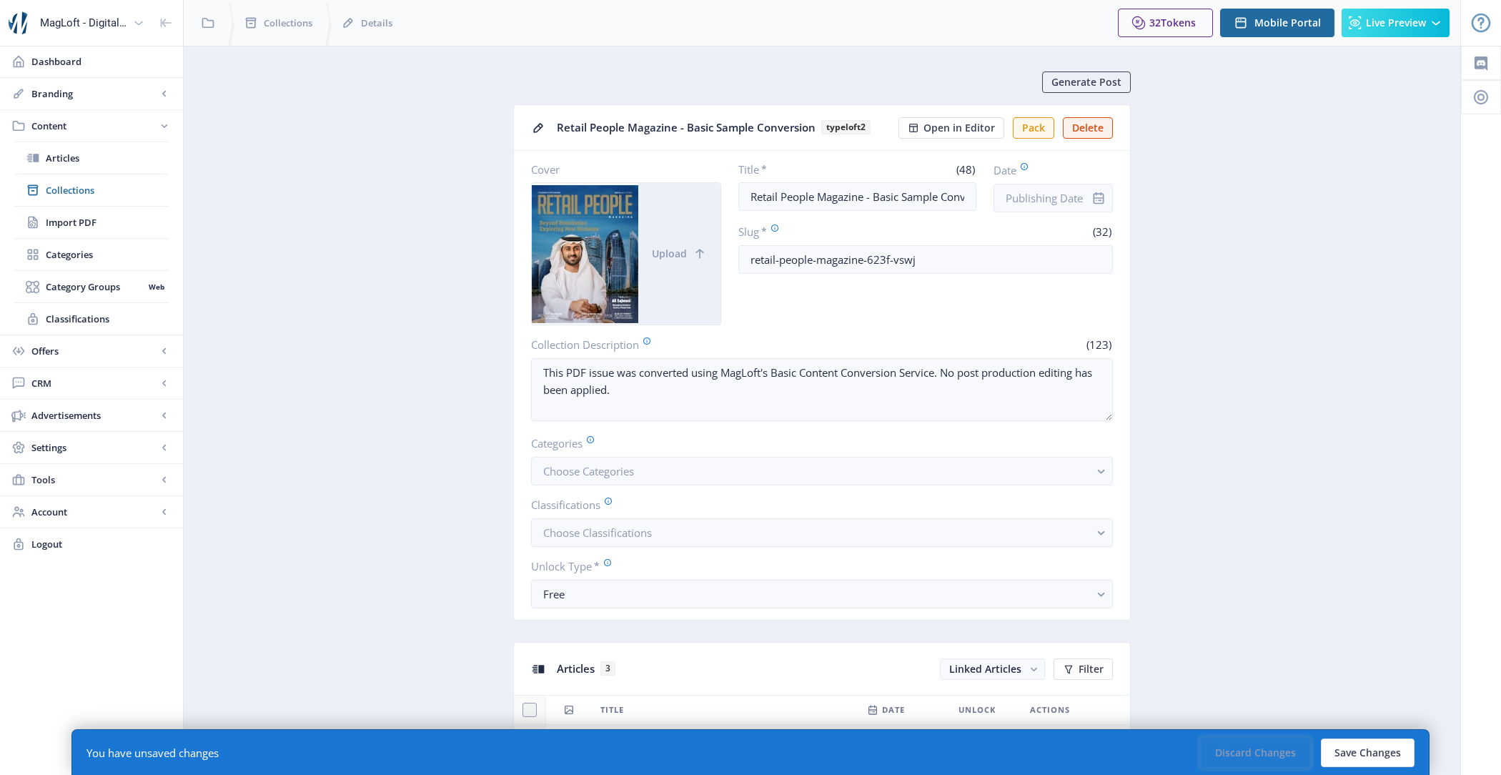
click at [1255, 757] on button "Discard Changes" at bounding box center [1256, 752] width 108 height 29
type input "[DATE]"
